Goal: Task Accomplishment & Management: Complete application form

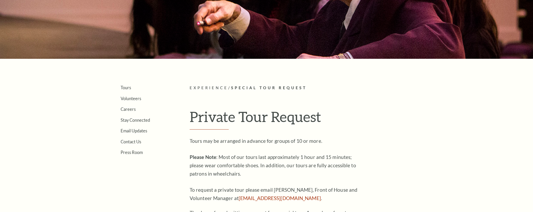
scroll to position [22, 0]
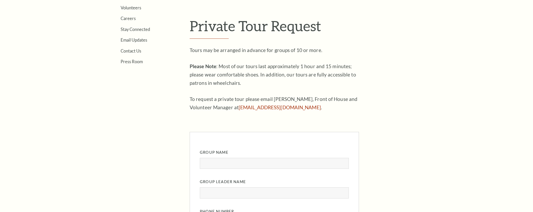
scroll to position [237, 0]
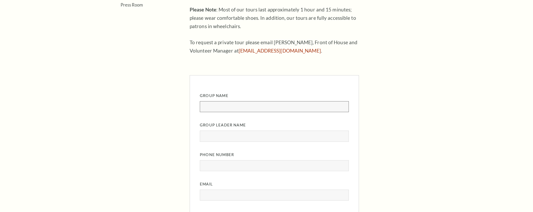
click at [265, 110] on input "Group Name" at bounding box center [274, 106] width 149 height 11
type input "Allyns Group"
click at [232, 134] on input "Group Leader Name" at bounding box center [274, 136] width 149 height 11
type input "[PERSON_NAME]"
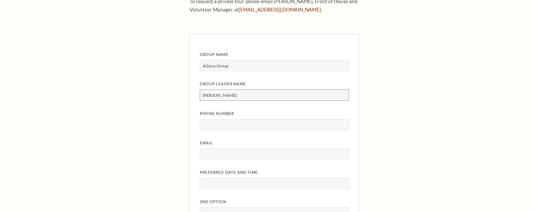
scroll to position [292, 0]
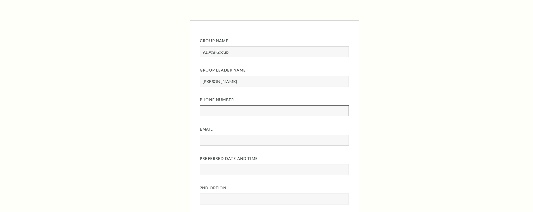
click at [239, 111] on input "Phone Number" at bounding box center [274, 111] width 149 height 11
type input "8172124245"
click at [234, 143] on input "Email" at bounding box center [274, 140] width 149 height 11
type input "awelker@basshall.com"
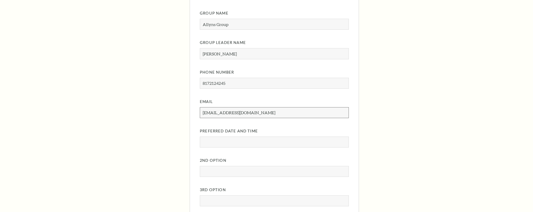
scroll to position [335, 0]
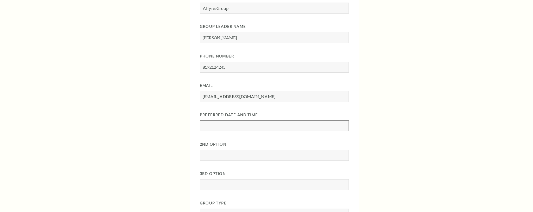
click at [239, 127] on input "Preferred Date and Time" at bounding box center [274, 126] width 149 height 11
type input "08/29/2025 at 10am"
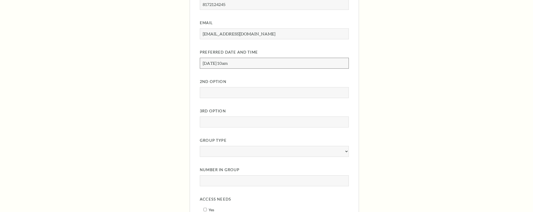
scroll to position [409, 0]
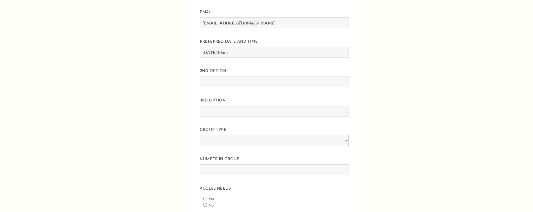
click at [239, 143] on select "Group Type" at bounding box center [274, 140] width 149 height 11
click at [235, 171] on input "Number in Group" at bounding box center [274, 170] width 149 height 11
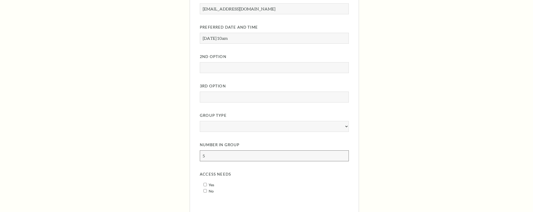
scroll to position [430, 0]
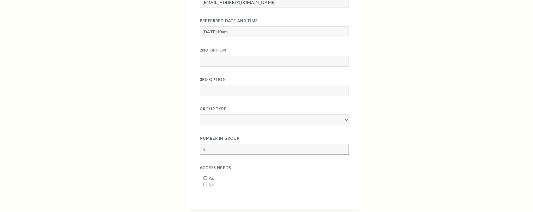
type input "5"
drag, startPoint x: 207, startPoint y: 185, endPoint x: 208, endPoint y: 179, distance: 5.9
click at [207, 183] on span "Yes No" at bounding box center [274, 182] width 149 height 18
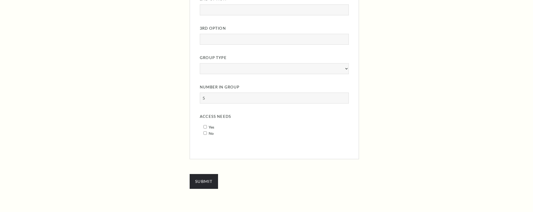
scroll to position [503, 0]
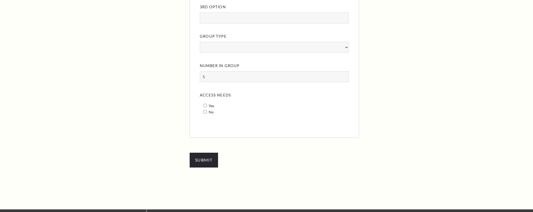
click at [206, 112] on input "No" at bounding box center [205, 111] width 3 height 3
checkbox input "true"
click at [193, 163] on input "Submit" at bounding box center [204, 160] width 28 height 15
